Goal: Entertainment & Leisure: Consume media (video, audio)

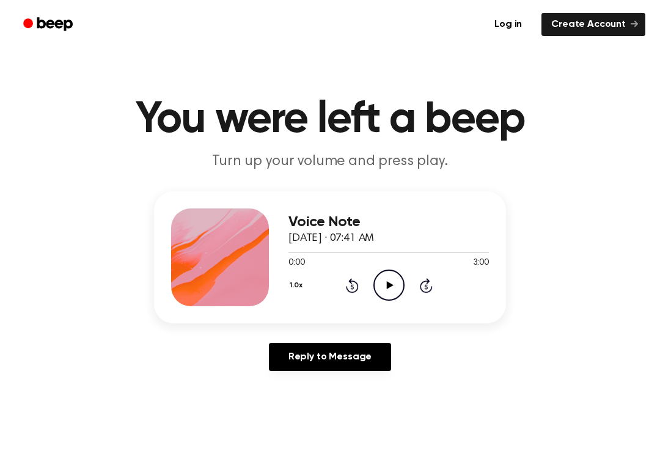
click at [386, 272] on icon "Play Audio" at bounding box center [388, 284] width 31 height 31
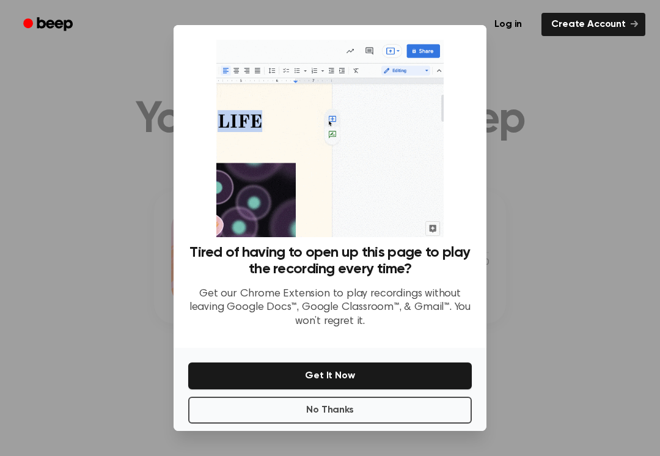
click at [519, 228] on div at bounding box center [330, 228] width 660 height 456
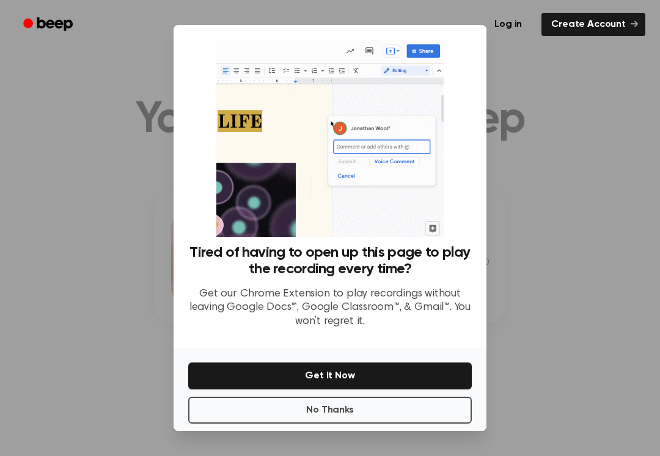
click at [422, 414] on button "No Thanks" at bounding box center [329, 409] width 283 height 27
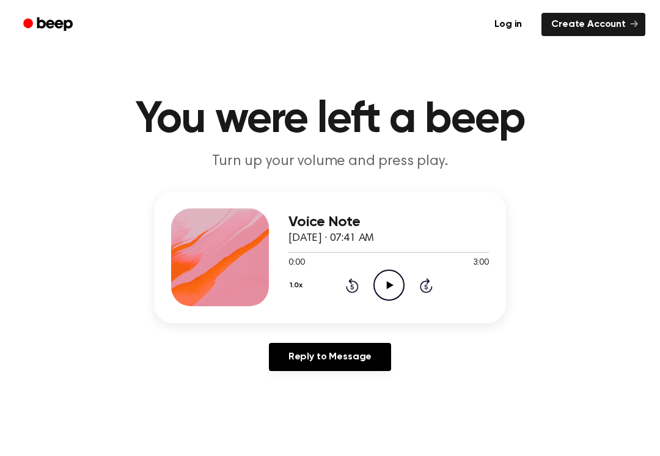
click at [391, 286] on icon at bounding box center [389, 285] width 7 height 8
click at [394, 288] on icon "Pause Audio" at bounding box center [388, 284] width 31 height 31
click at [393, 291] on icon "Play Audio" at bounding box center [388, 284] width 31 height 31
click at [387, 293] on icon "Play Audio" at bounding box center [388, 284] width 31 height 31
click at [374, 280] on circle at bounding box center [389, 285] width 30 height 30
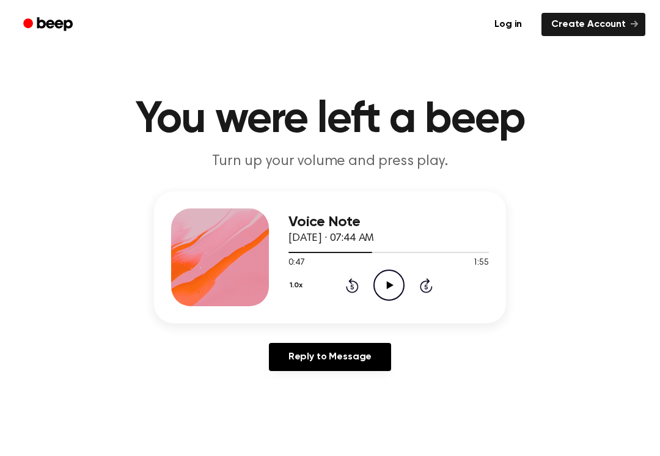
click at [350, 291] on icon at bounding box center [352, 285] width 13 height 15
click at [351, 291] on icon "Rewind 5 seconds" at bounding box center [351, 285] width 13 height 16
click at [349, 281] on icon at bounding box center [352, 285] width 13 height 15
click at [381, 282] on icon "Play Audio" at bounding box center [388, 284] width 31 height 31
click at [381, 282] on icon "Pause Audio" at bounding box center [388, 284] width 31 height 31
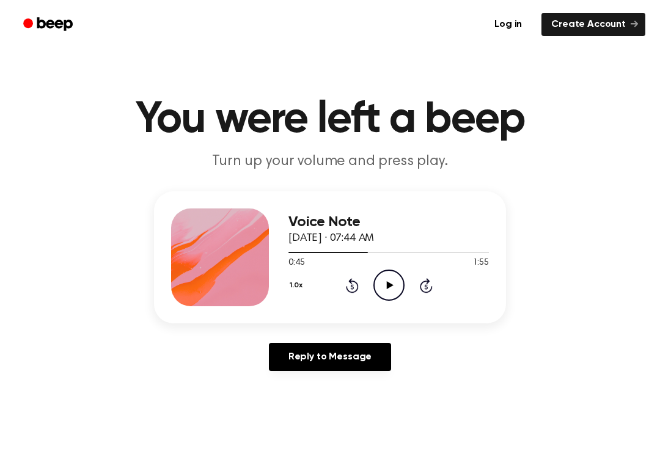
click at [384, 290] on icon "Play Audio" at bounding box center [388, 284] width 31 height 31
click at [381, 288] on icon "Pause Audio" at bounding box center [388, 284] width 31 height 31
click at [380, 289] on icon "Play Audio" at bounding box center [388, 284] width 31 height 31
click at [382, 289] on icon "Pause Audio" at bounding box center [388, 284] width 31 height 31
click at [351, 289] on icon at bounding box center [351, 286] width 3 height 5
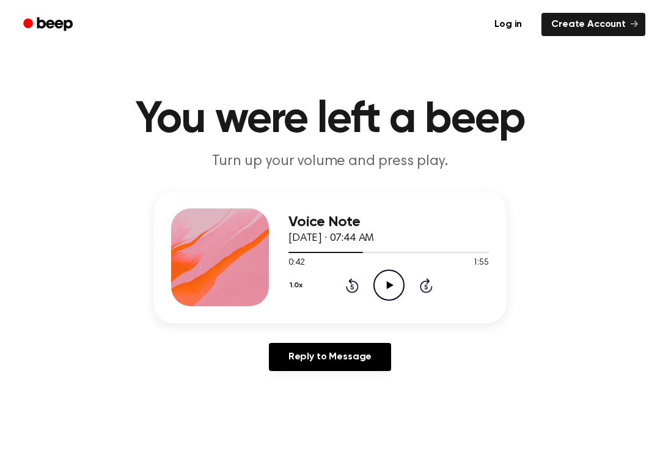
click at [385, 288] on icon "Play Audio" at bounding box center [388, 284] width 31 height 31
click at [380, 287] on icon "Pause Audio" at bounding box center [388, 284] width 31 height 31
click at [383, 291] on icon "Play Audio" at bounding box center [388, 284] width 31 height 31
click at [385, 288] on icon "Pause Audio" at bounding box center [388, 284] width 31 height 31
click at [384, 290] on icon "Play Audio" at bounding box center [388, 284] width 31 height 31
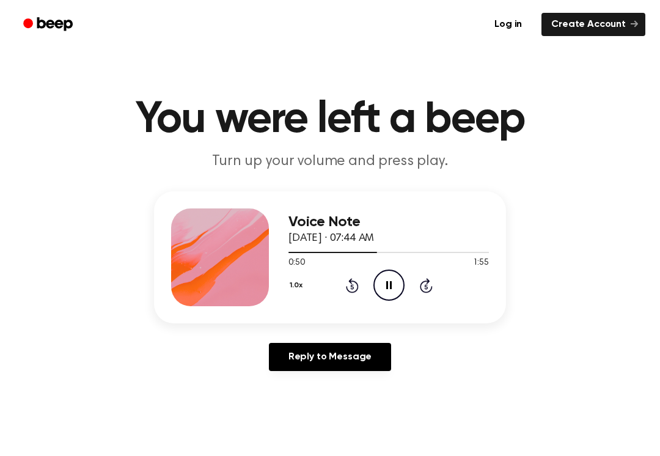
click at [338, 295] on div "1.0x Rewind 5 seconds Pause Audio Skip 5 seconds" at bounding box center [388, 284] width 200 height 31
click at [338, 294] on div "1.0x Rewind 5 seconds Pause Audio Skip 5 seconds" at bounding box center [388, 284] width 200 height 31
click at [346, 286] on icon "Rewind 5 seconds" at bounding box center [351, 285] width 13 height 16
click at [380, 290] on icon "Pause Audio" at bounding box center [388, 284] width 31 height 31
click at [388, 286] on icon at bounding box center [389, 285] width 7 height 8
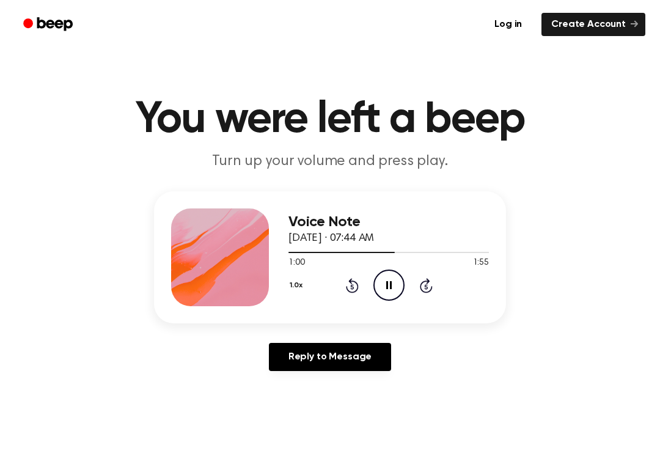
click at [393, 280] on icon "Pause Audio" at bounding box center [388, 284] width 31 height 31
click at [376, 280] on icon "Play Audio" at bounding box center [388, 284] width 31 height 31
click at [391, 283] on icon at bounding box center [388, 285] width 5 height 8
click at [385, 285] on icon "Play Audio" at bounding box center [388, 284] width 31 height 31
click at [394, 291] on icon "Pause Audio" at bounding box center [388, 284] width 31 height 31
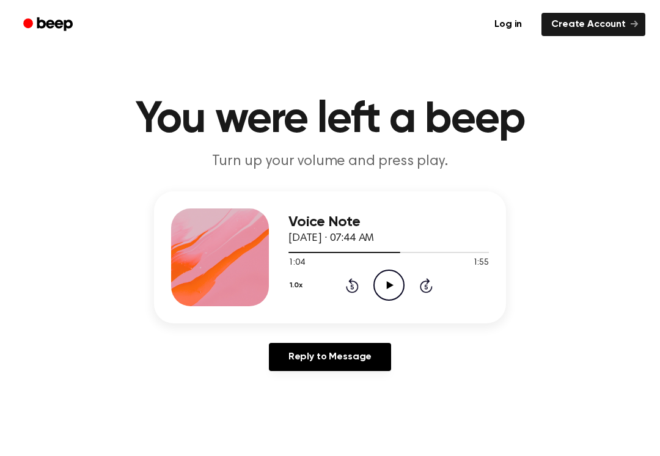
click at [389, 291] on icon "Play Audio" at bounding box center [388, 284] width 31 height 31
click at [342, 289] on div "1.0x Rewind 5 seconds Pause Audio Skip 5 seconds" at bounding box center [388, 284] width 200 height 31
click at [377, 281] on icon "Pause Audio" at bounding box center [388, 284] width 31 height 31
click at [374, 285] on circle at bounding box center [389, 285] width 30 height 30
click at [380, 287] on icon "Pause Audio" at bounding box center [388, 284] width 31 height 31
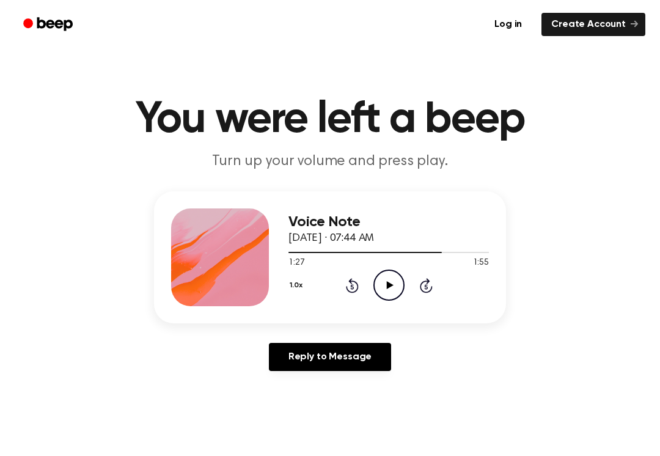
click at [589, 452] on main "You were left a beep Turn up your volume and press play. Voice Note October 6, …" at bounding box center [330, 376] width 660 height 753
click at [384, 296] on icon "Play Audio" at bounding box center [388, 284] width 31 height 31
click at [381, 279] on icon "Pause Audio" at bounding box center [388, 284] width 31 height 31
click at [354, 304] on div "Voice Note October 6, 2025 · 07:44 AM 1:29 1:55 Your browser does not support t…" at bounding box center [388, 257] width 200 height 98
click at [340, 283] on div "1.0x Rewind 5 seconds Play Audio Skip 5 seconds" at bounding box center [388, 284] width 200 height 31
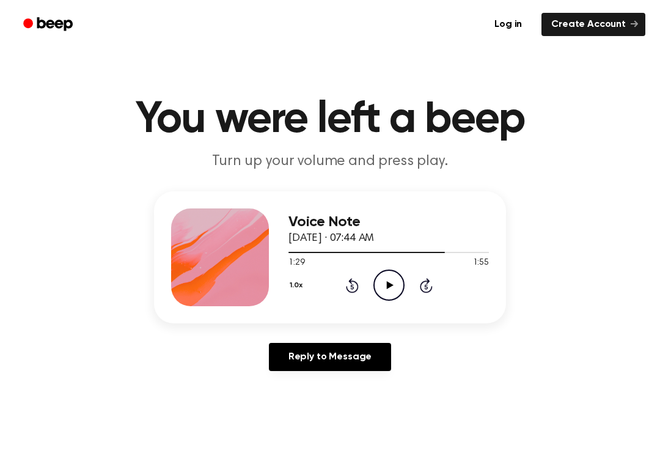
click at [346, 287] on icon at bounding box center [352, 285] width 13 height 15
click at [380, 294] on icon "Play Audio" at bounding box center [388, 284] width 31 height 31
click at [391, 282] on icon at bounding box center [388, 285] width 5 height 8
click at [382, 276] on icon "Play Audio" at bounding box center [388, 284] width 31 height 31
click at [375, 299] on icon "Pause Audio" at bounding box center [388, 284] width 31 height 31
